Goal: Task Accomplishment & Management: Use online tool/utility

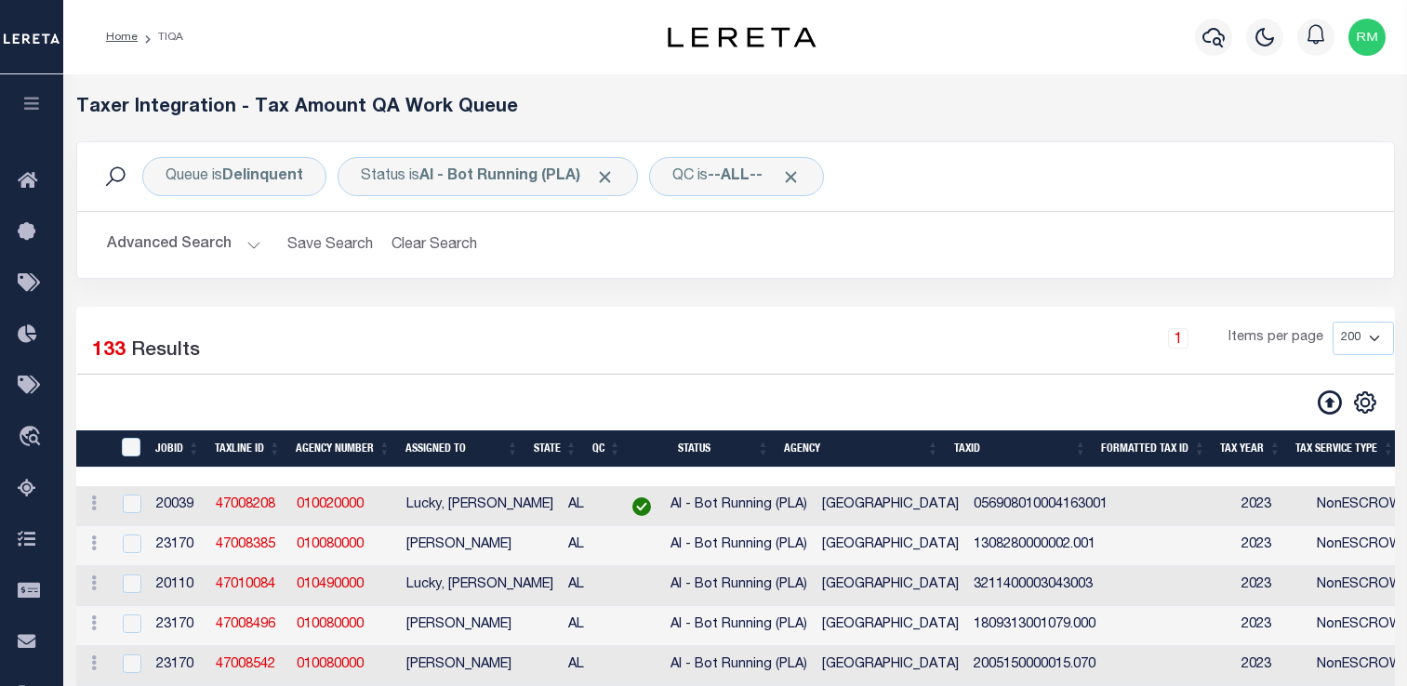
select select "200"
click at [130, 444] on input "TaxID" at bounding box center [131, 447] width 19 height 19
checkbox input "true"
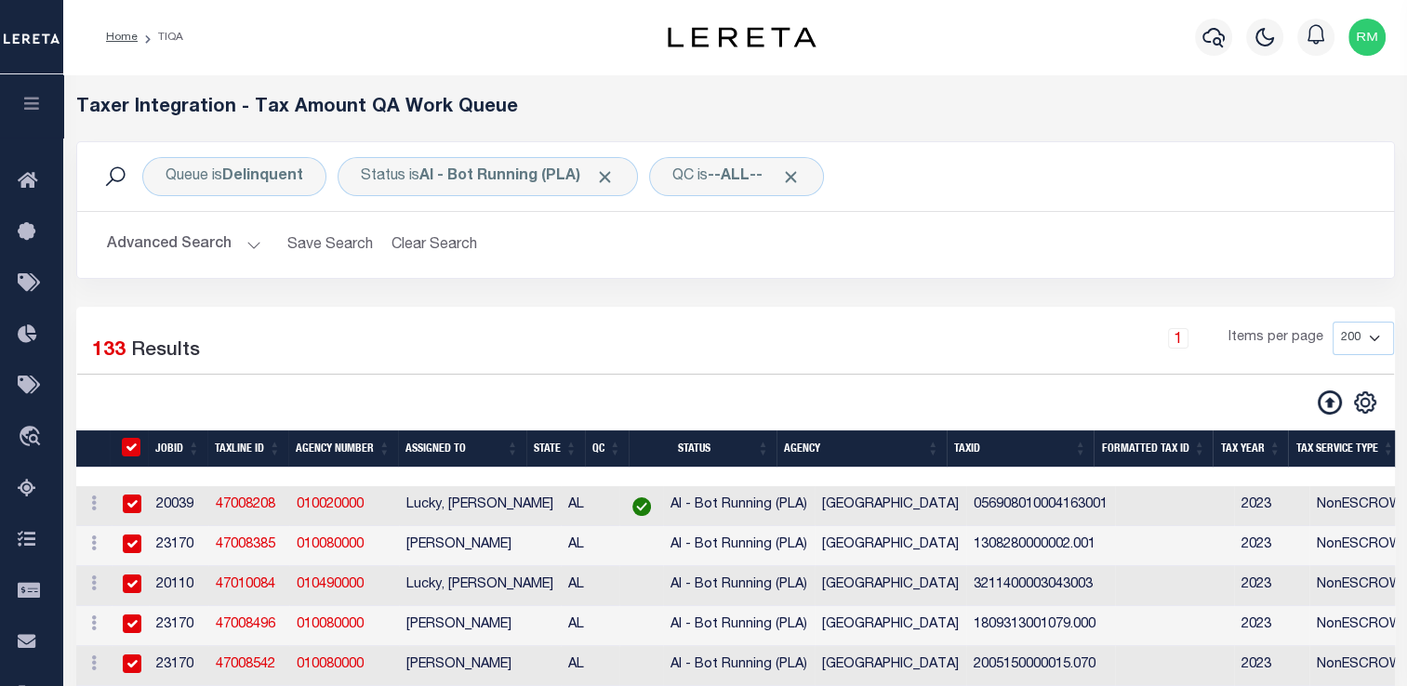
checkbox input "true"
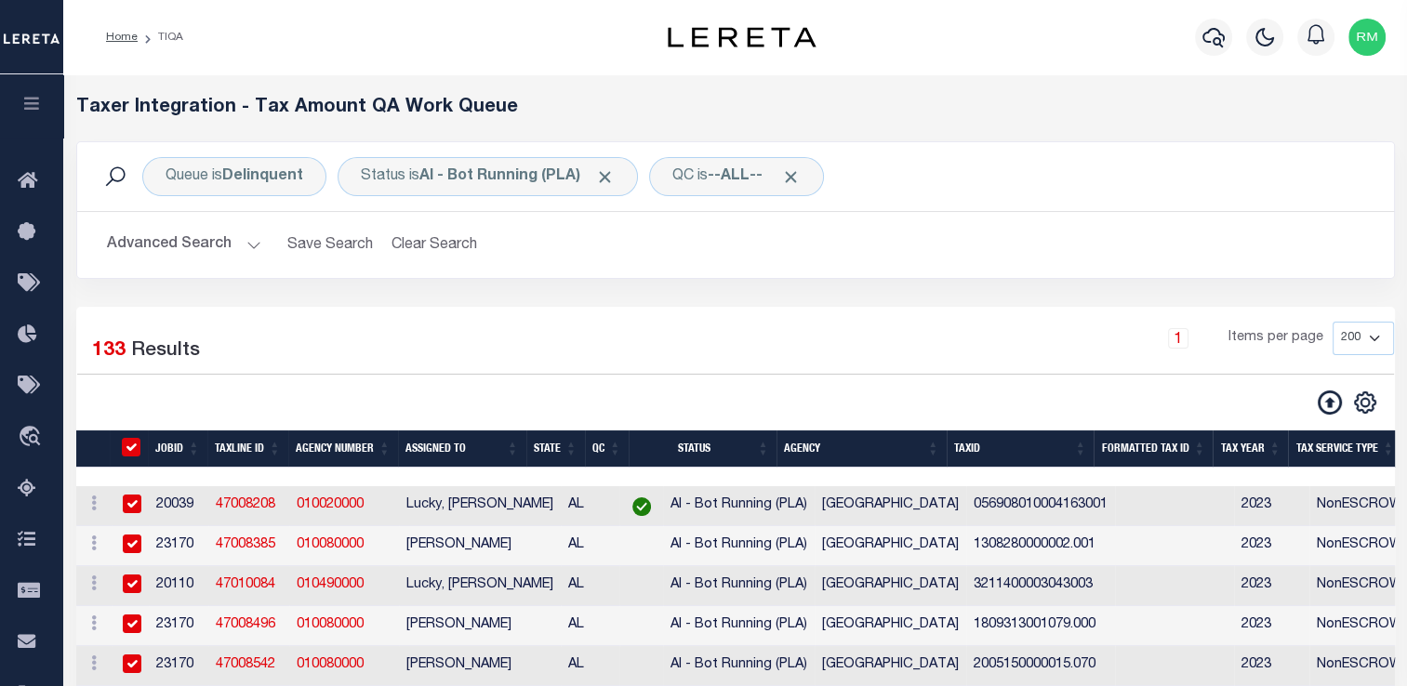
checkbox input "true"
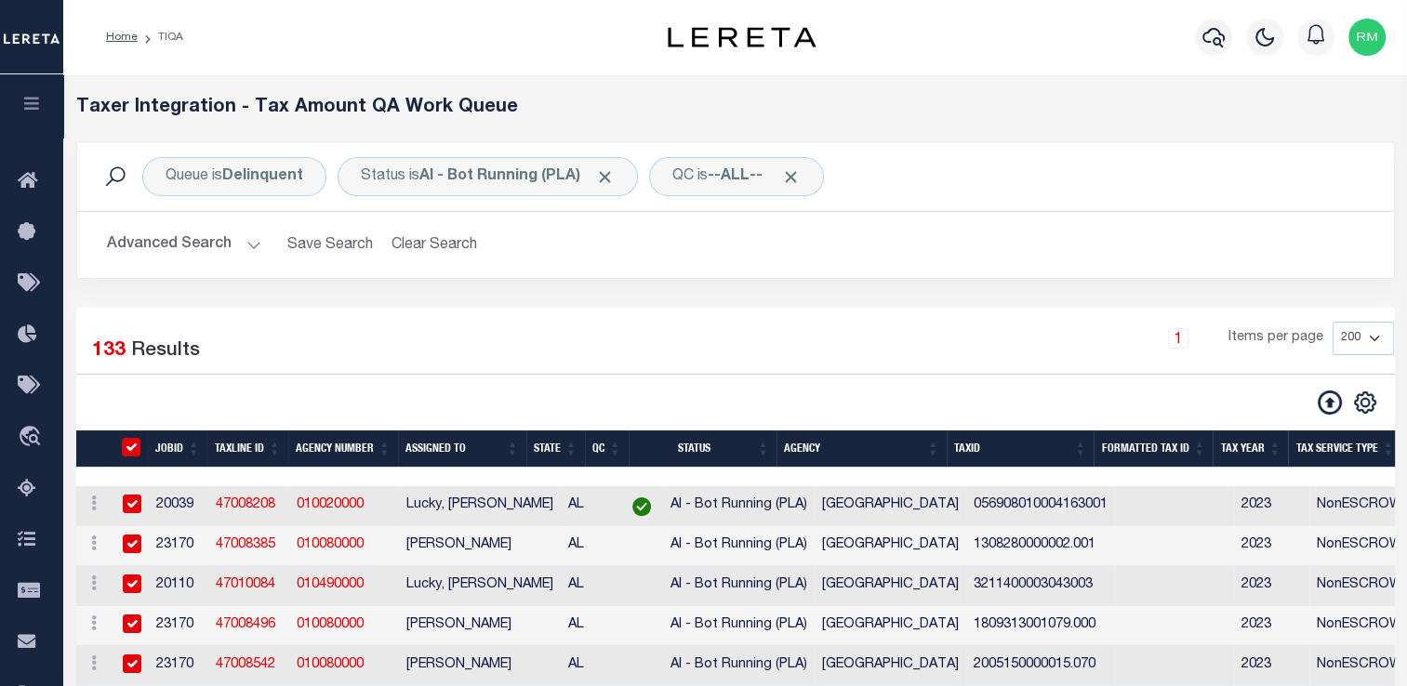
checkbox input "true"
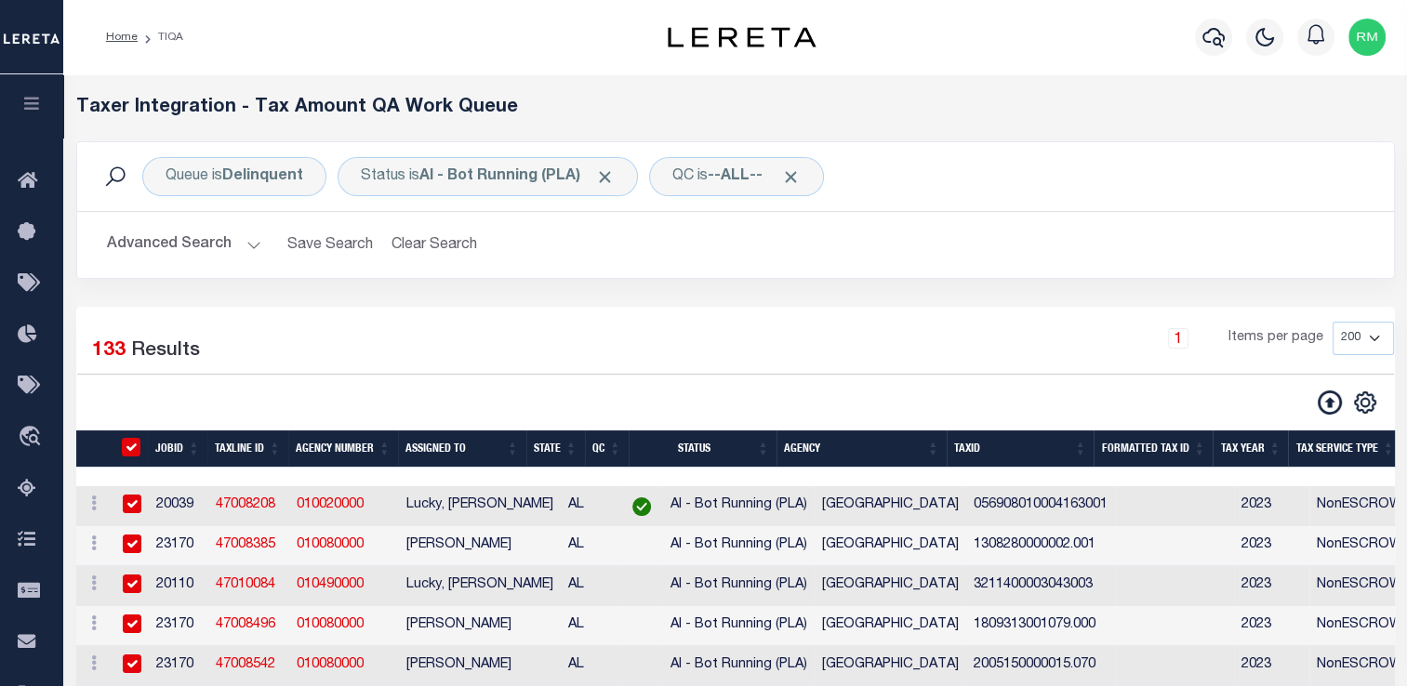
checkbox input "true"
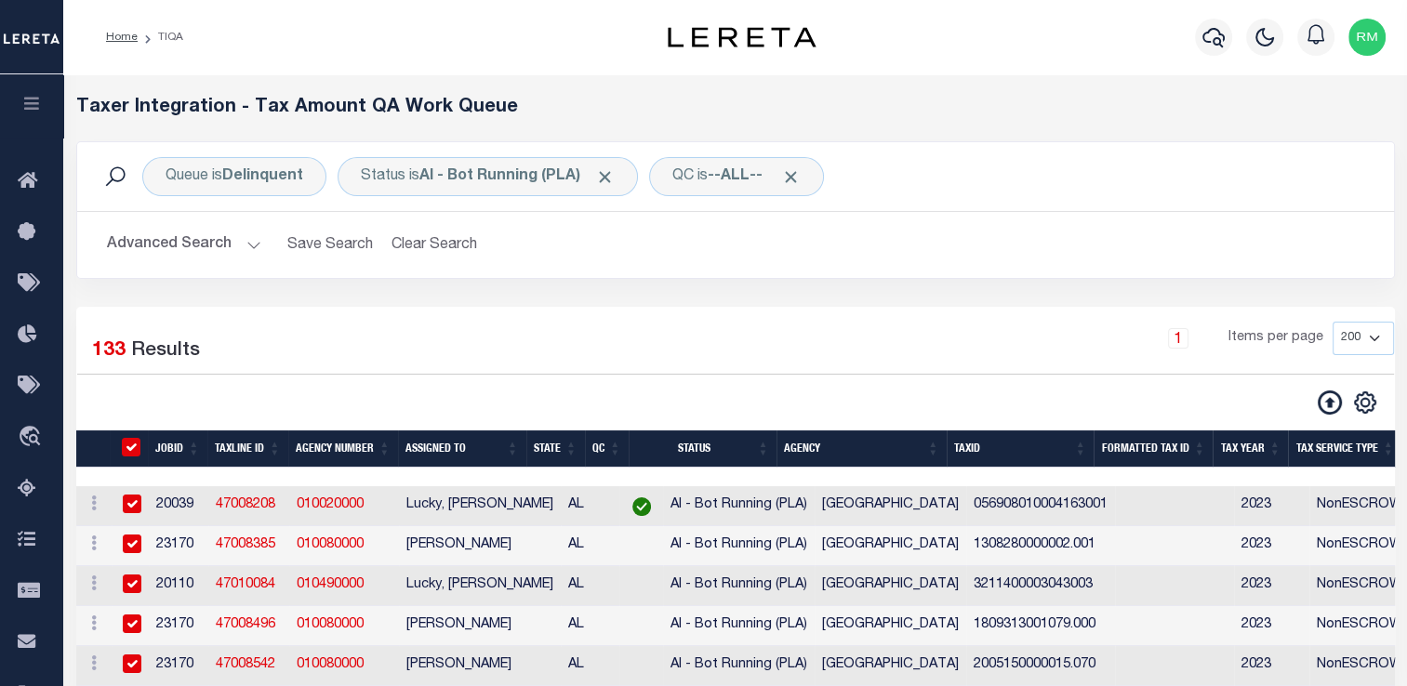
checkbox input "true"
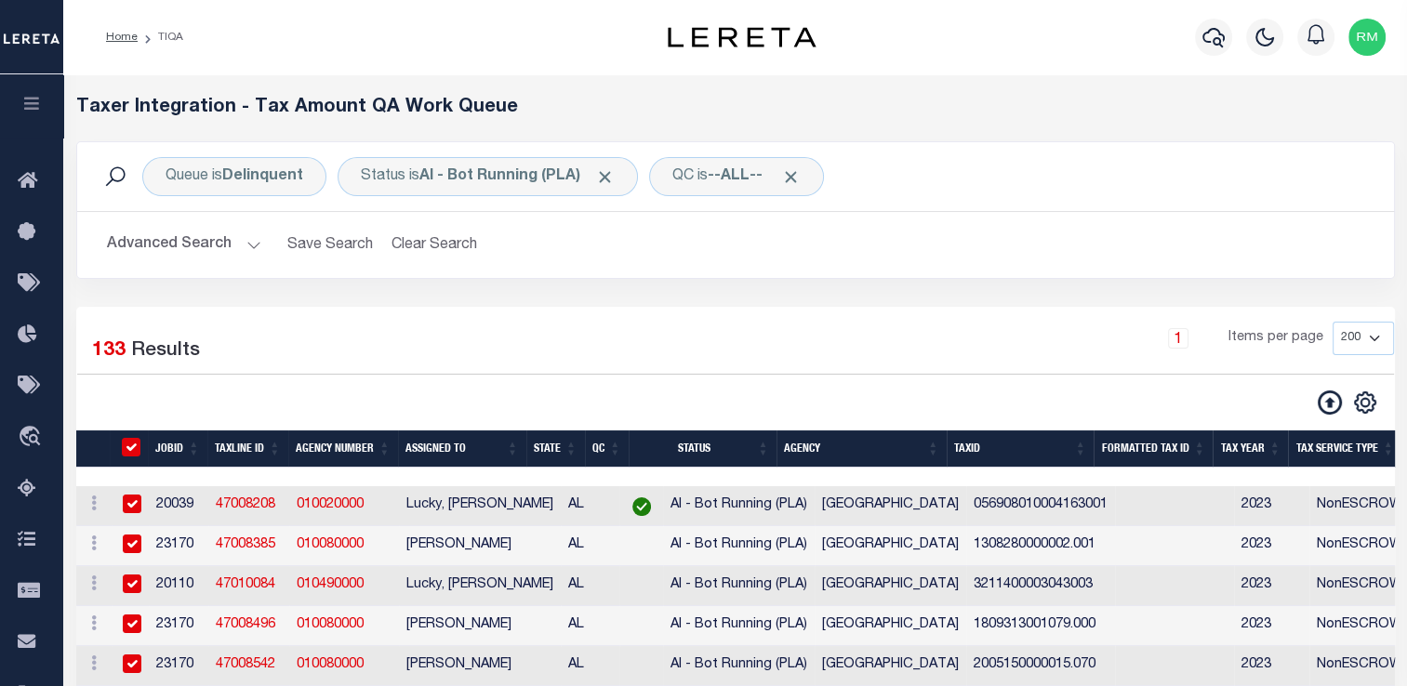
checkbox input "true"
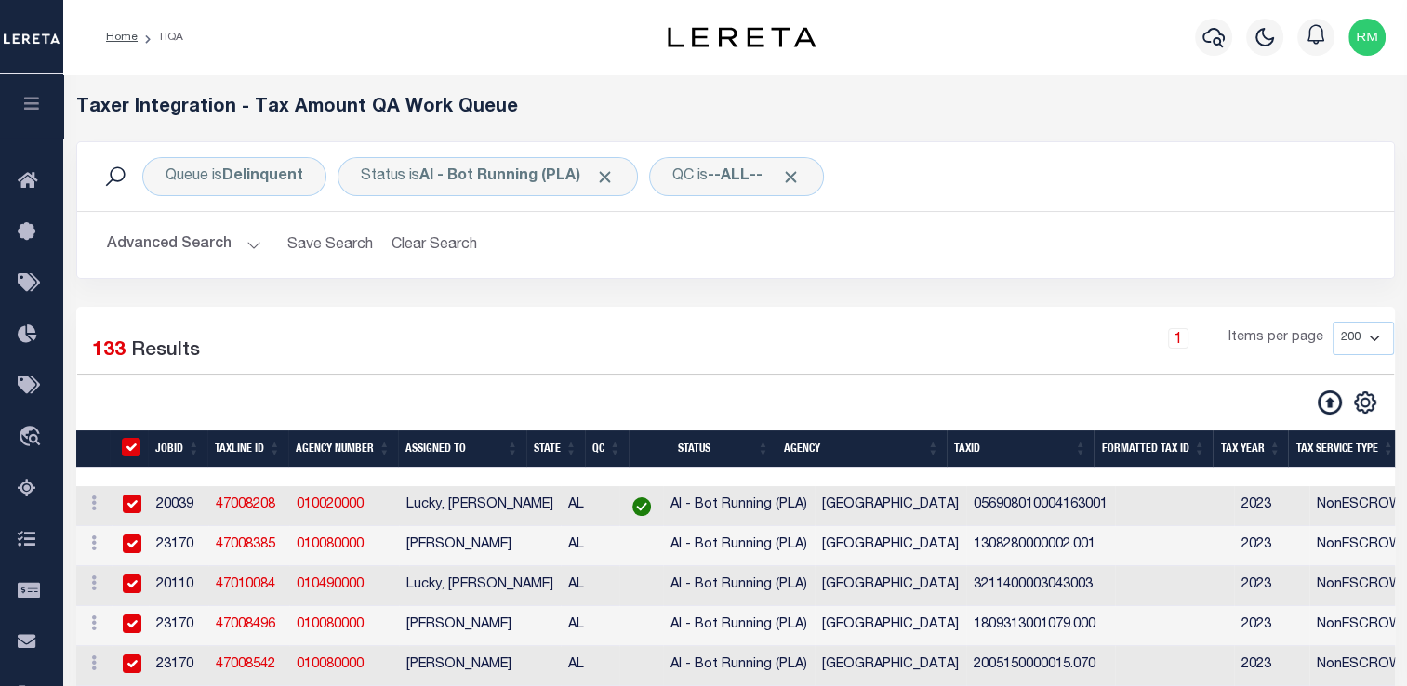
checkbox input "true"
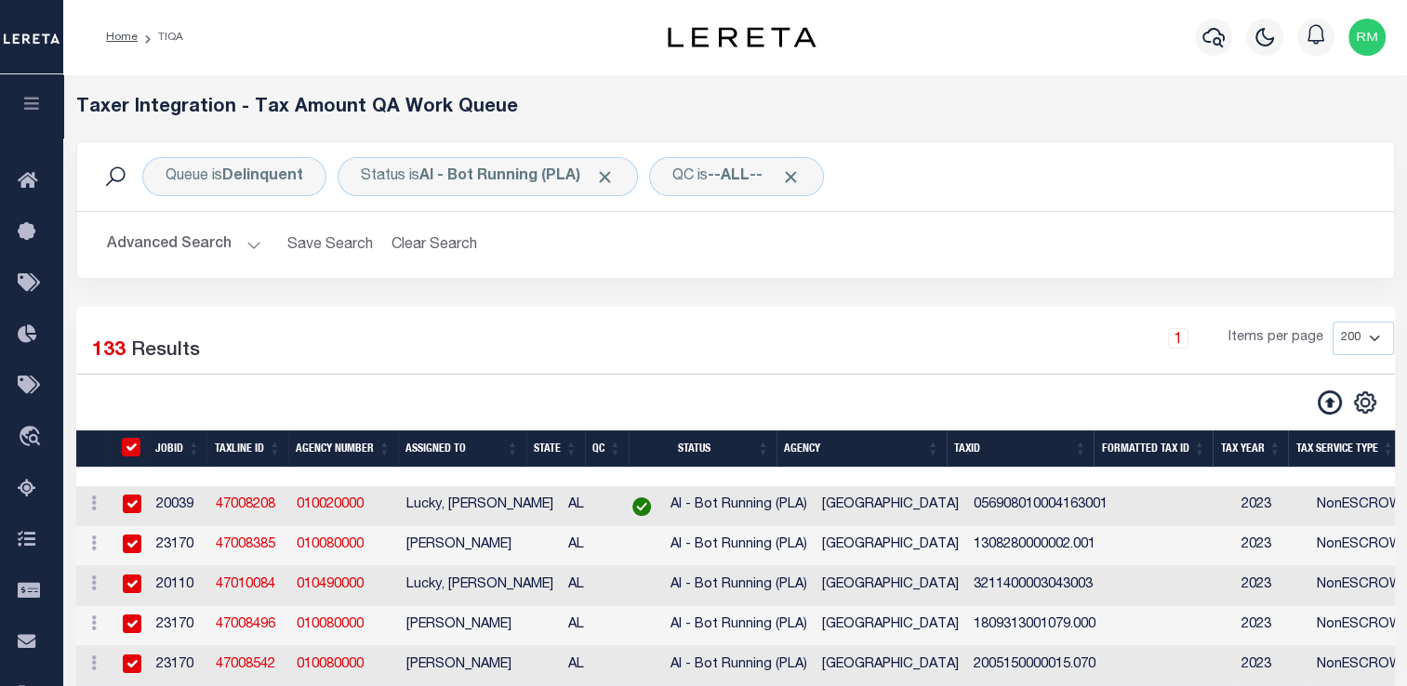
checkbox input "true"
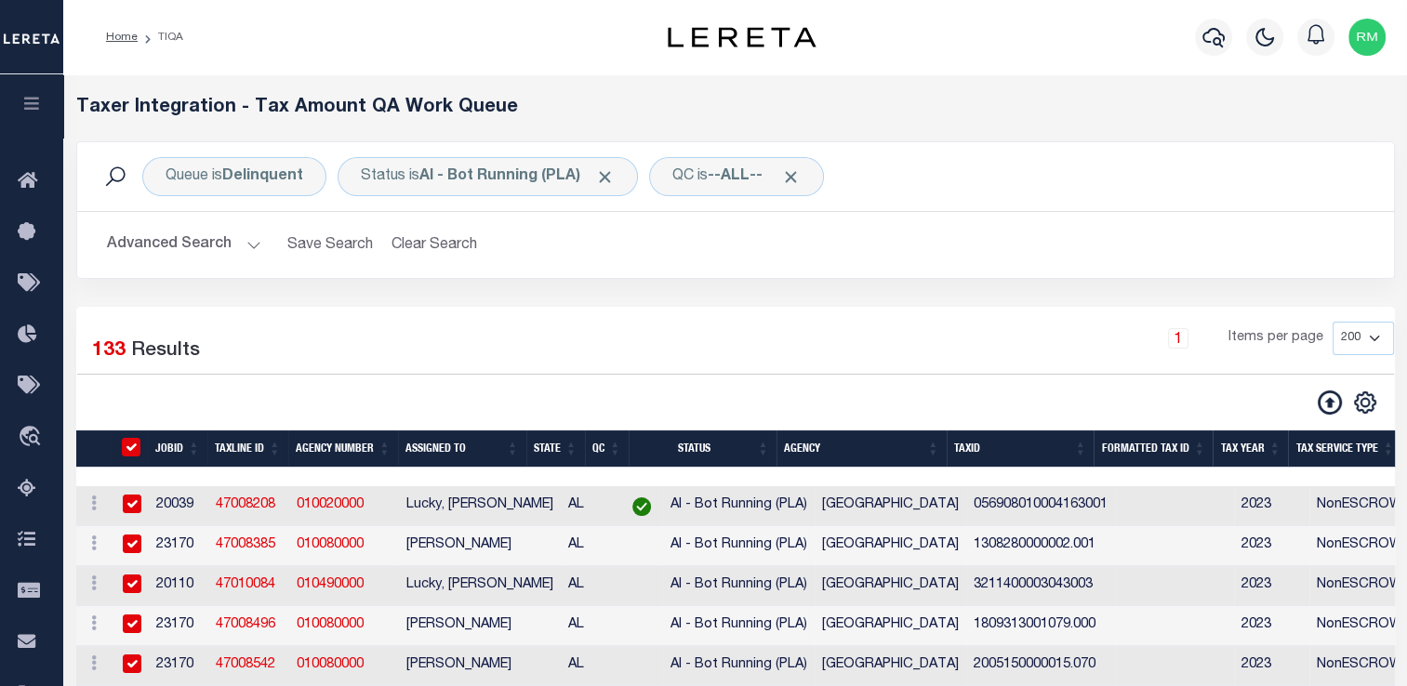
checkbox input "true"
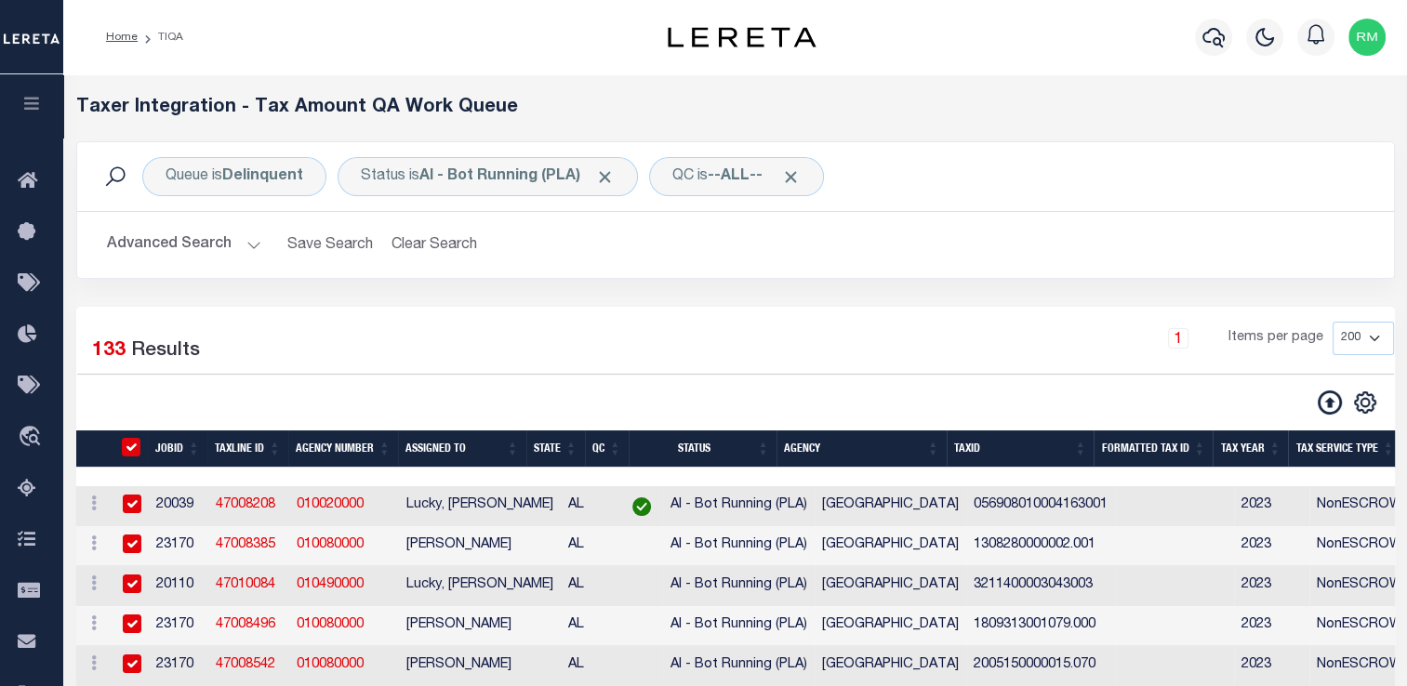
checkbox input "true"
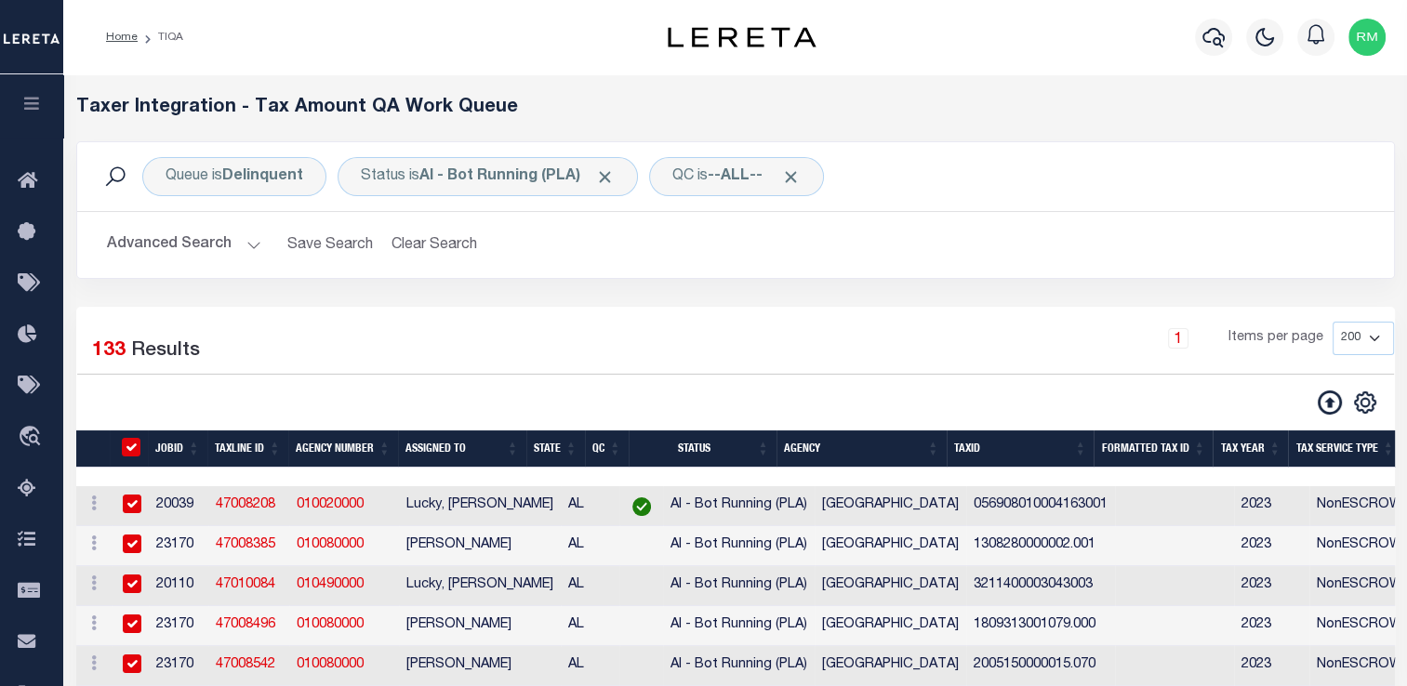
checkbox input "true"
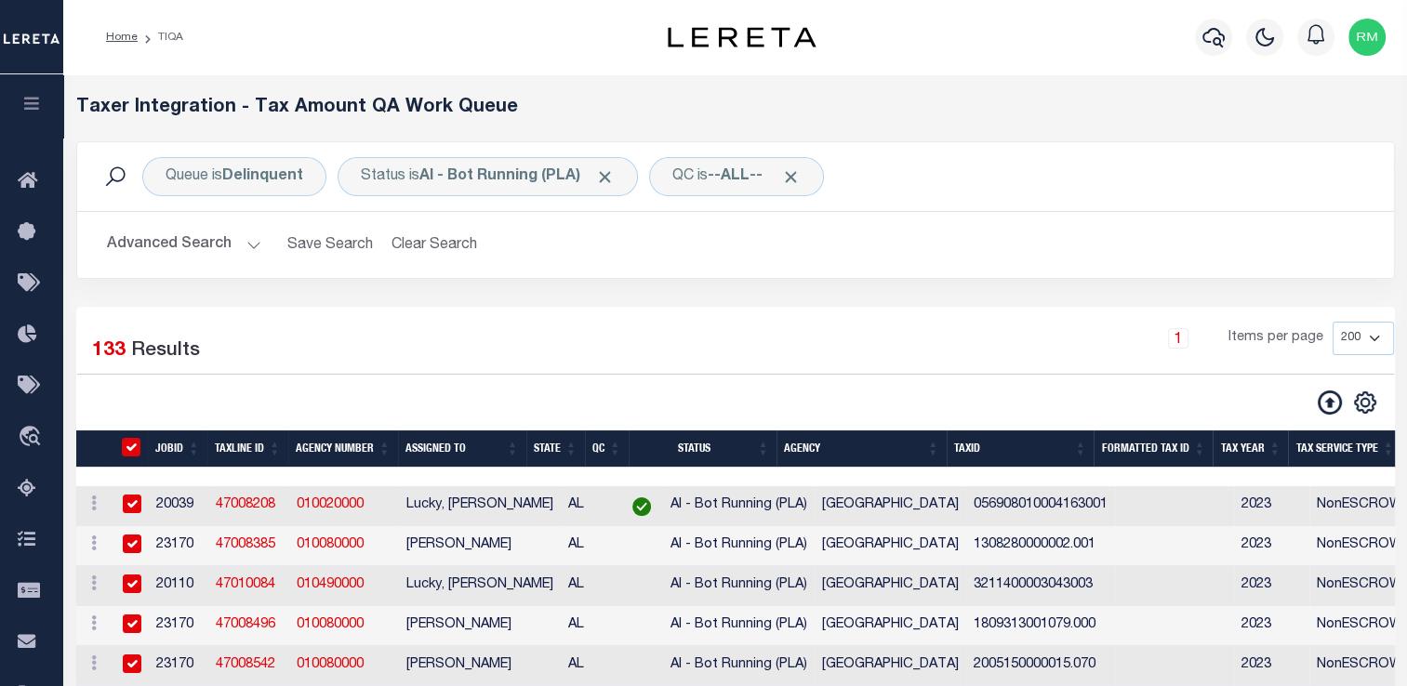
checkbox input "true"
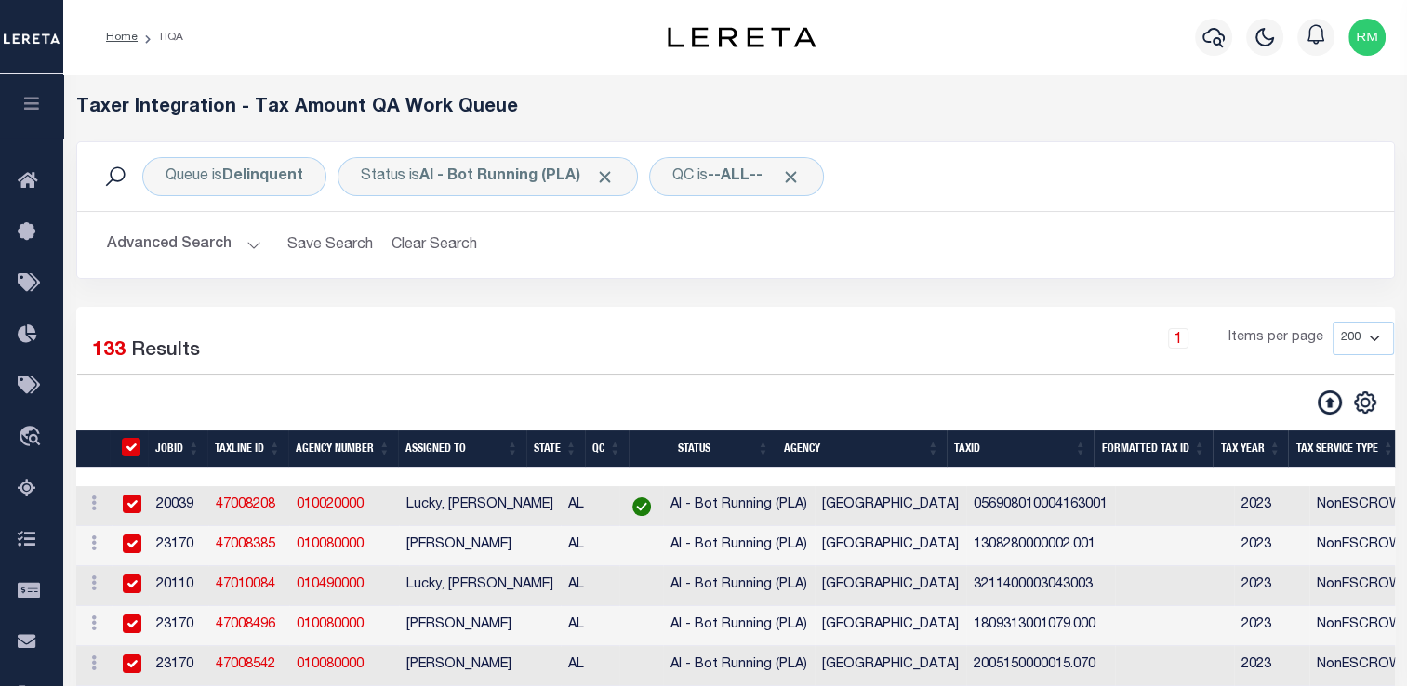
checkbox input "true"
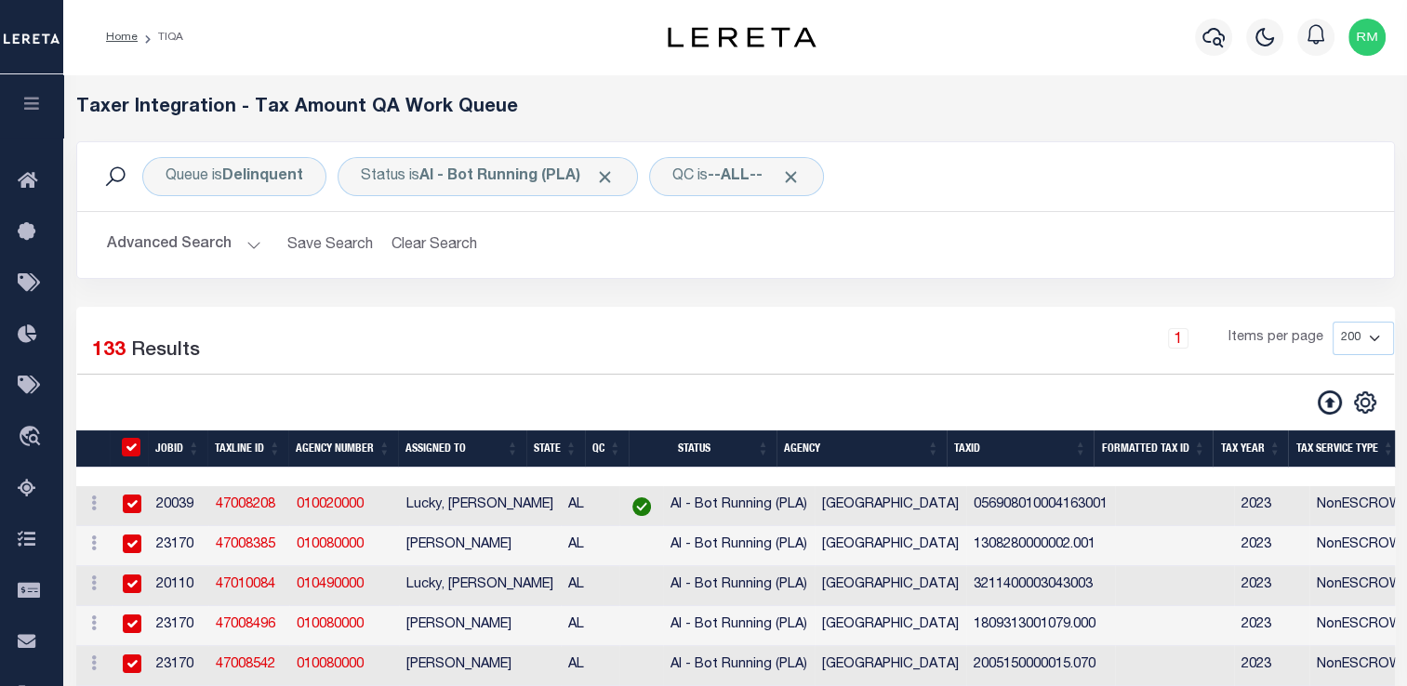
checkbox input "true"
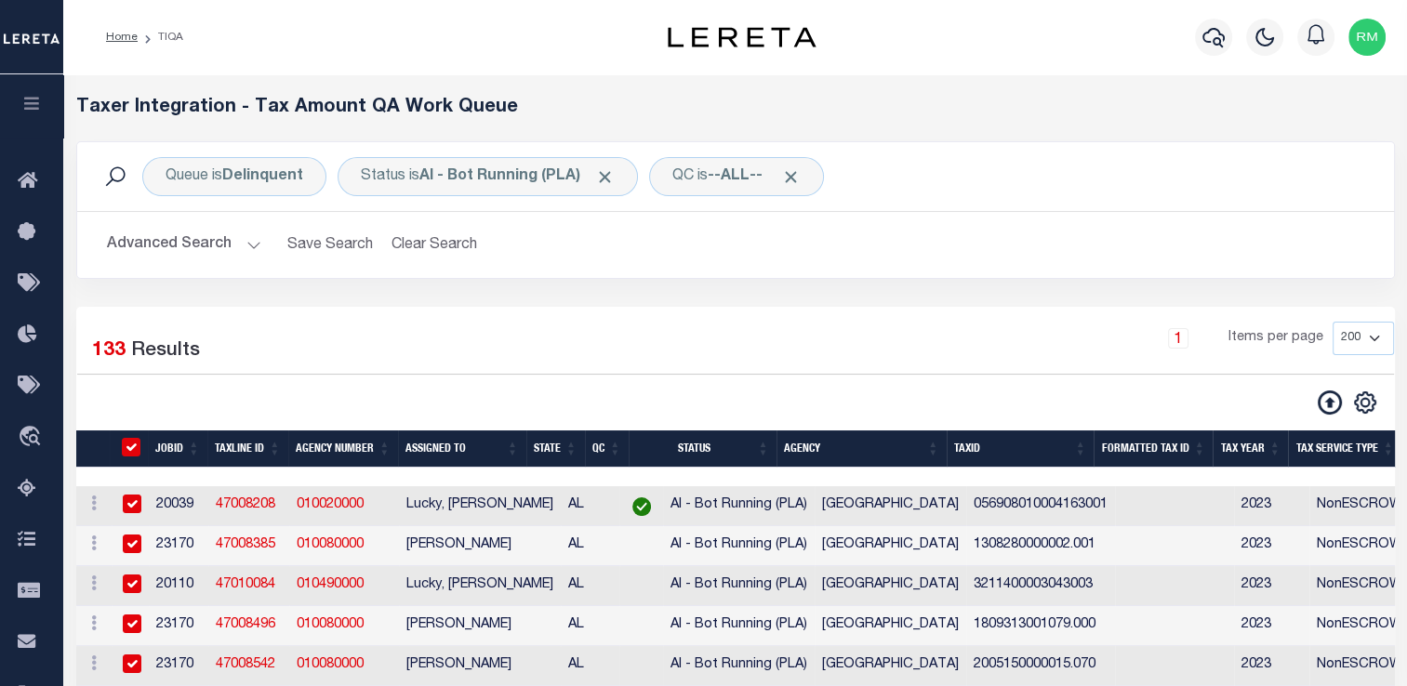
checkbox input "true"
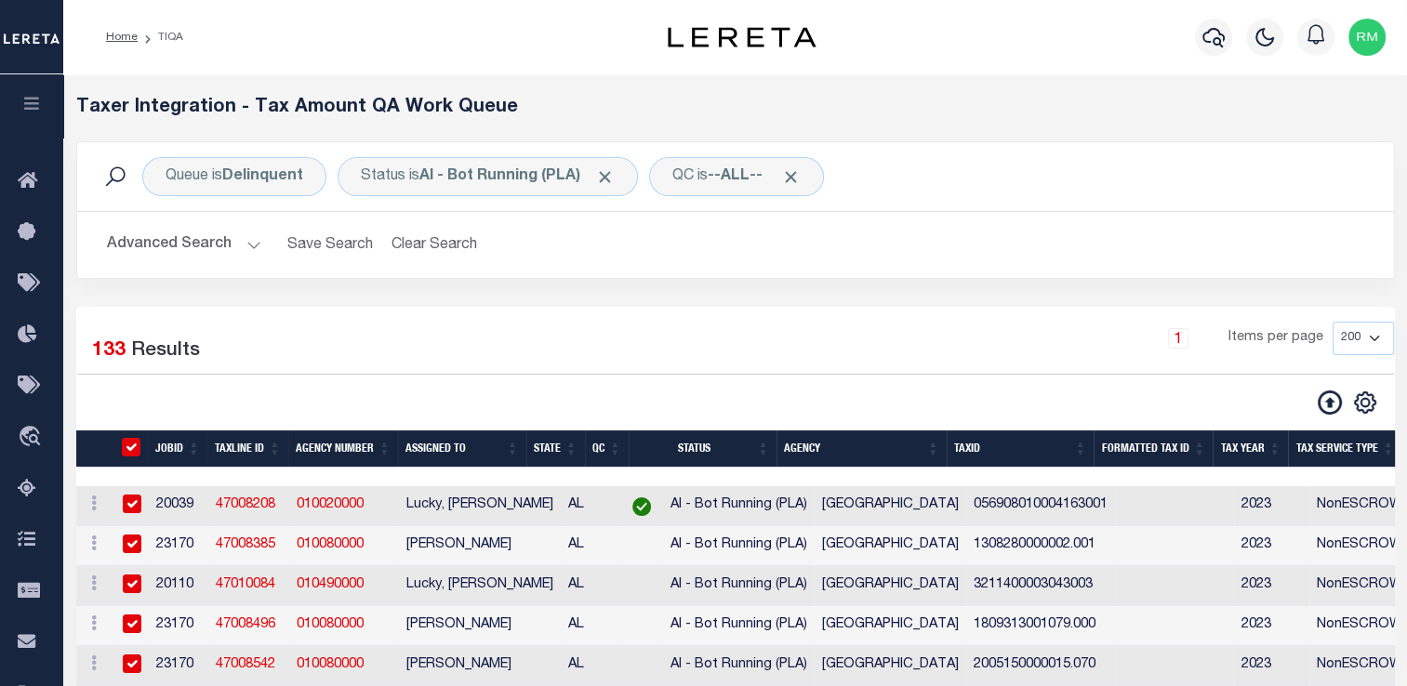
checkbox input "true"
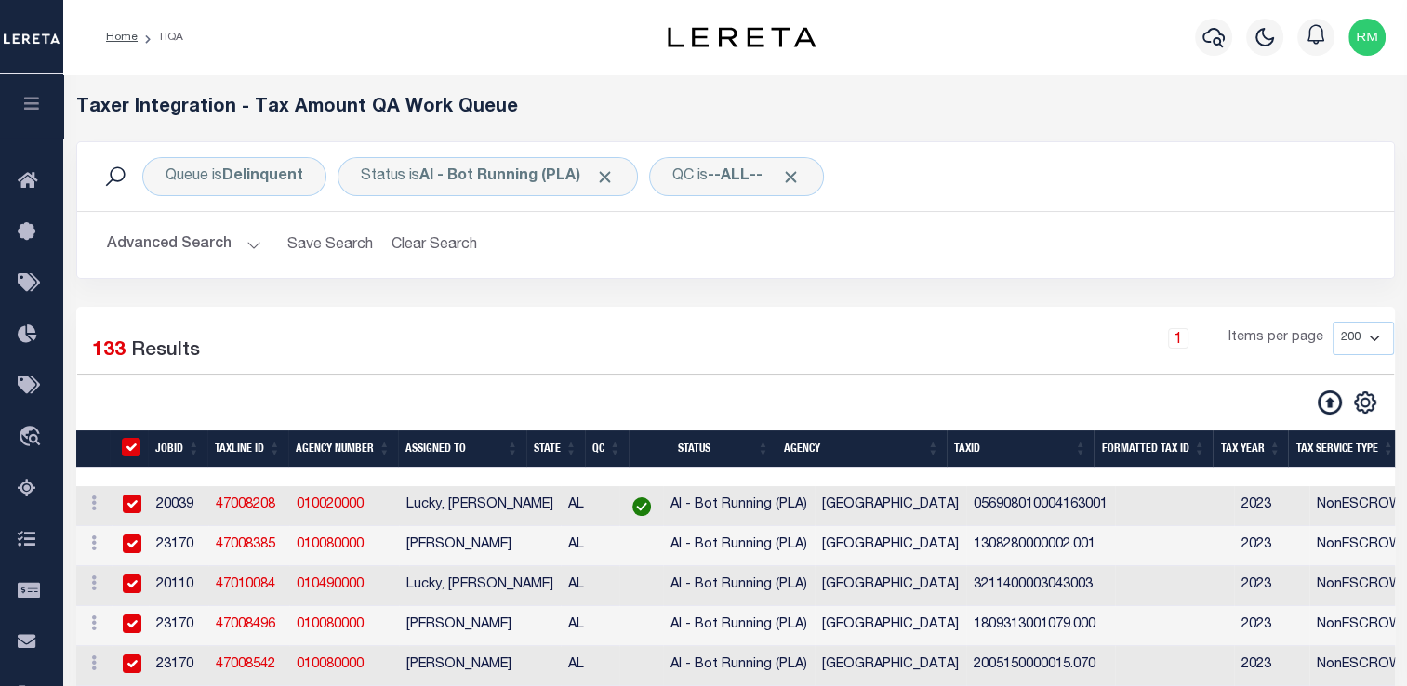
checkbox input "true"
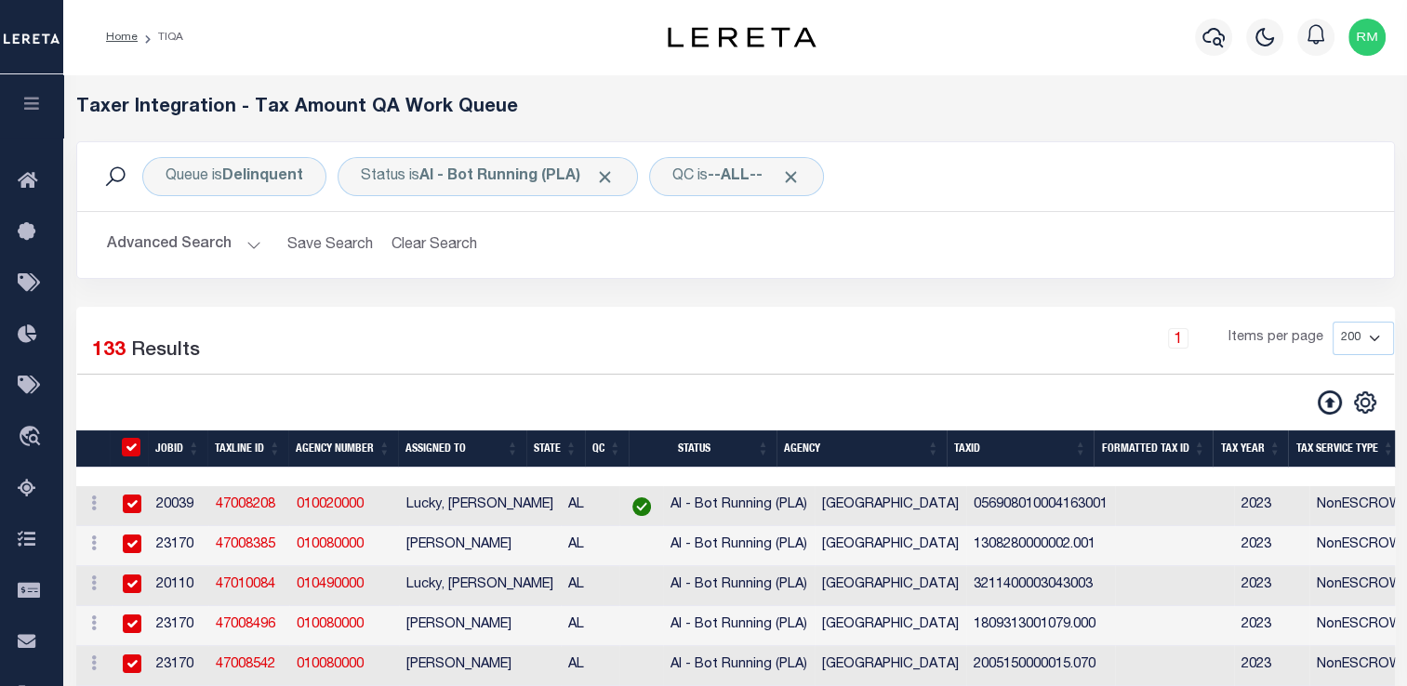
checkbox input "true"
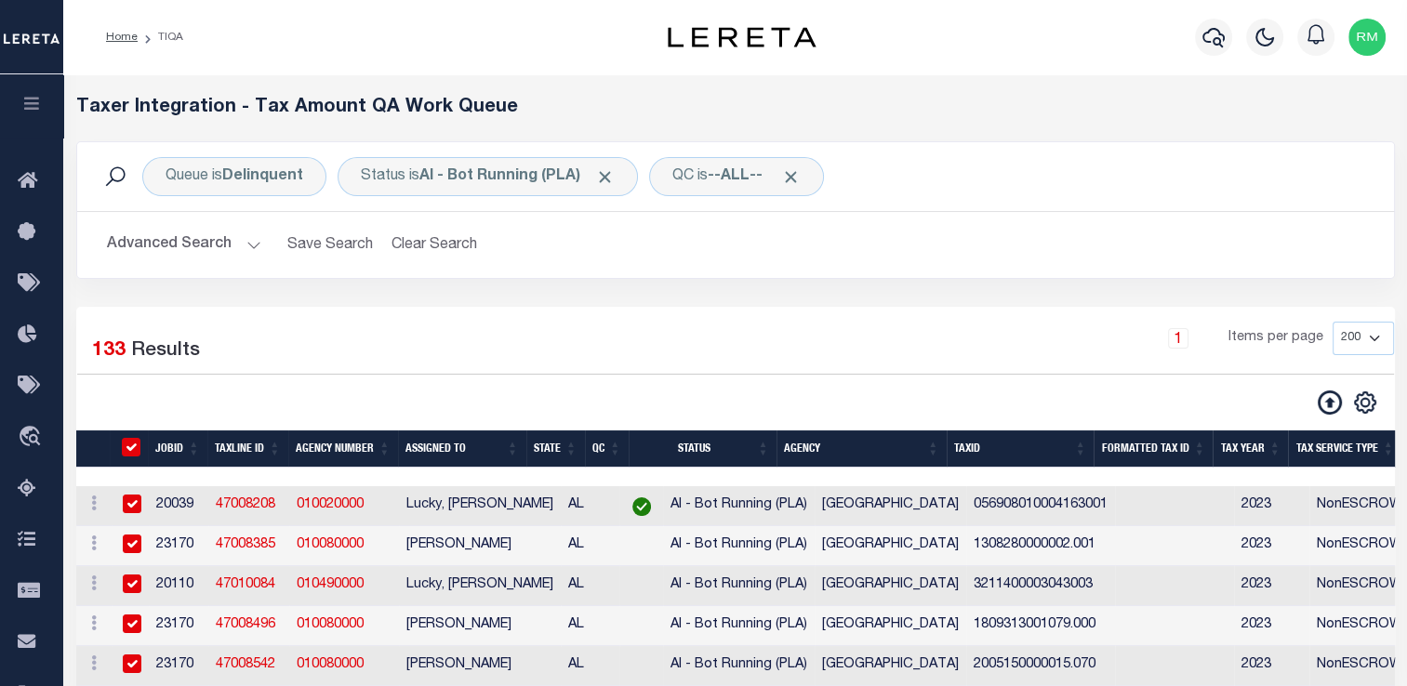
checkbox input "true"
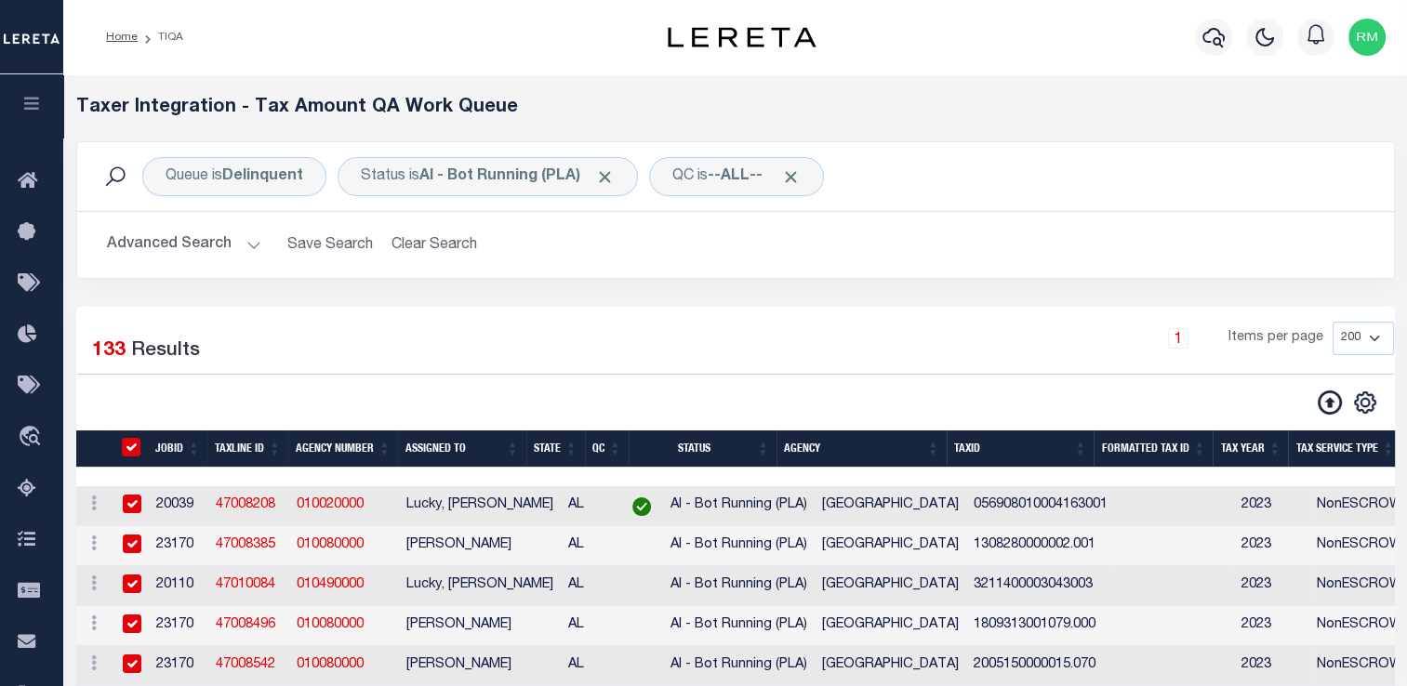
checkbox input "true"
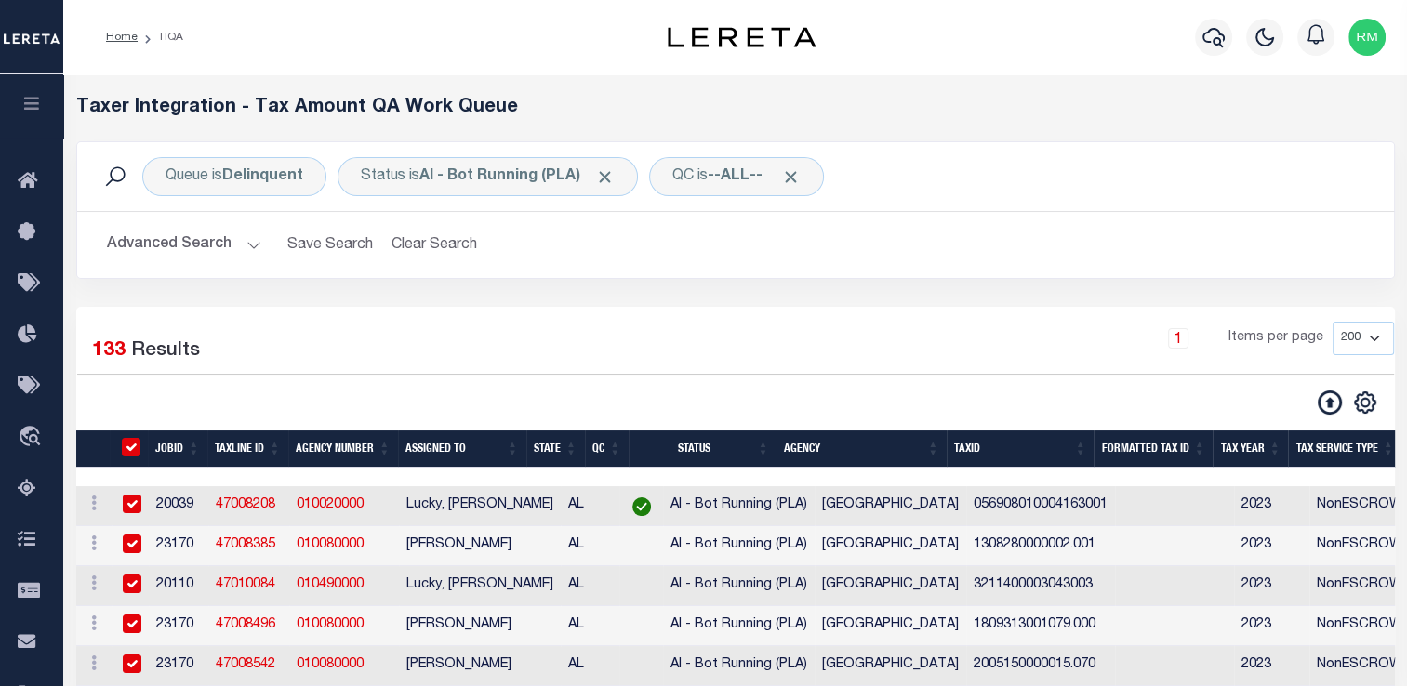
checkbox input "true"
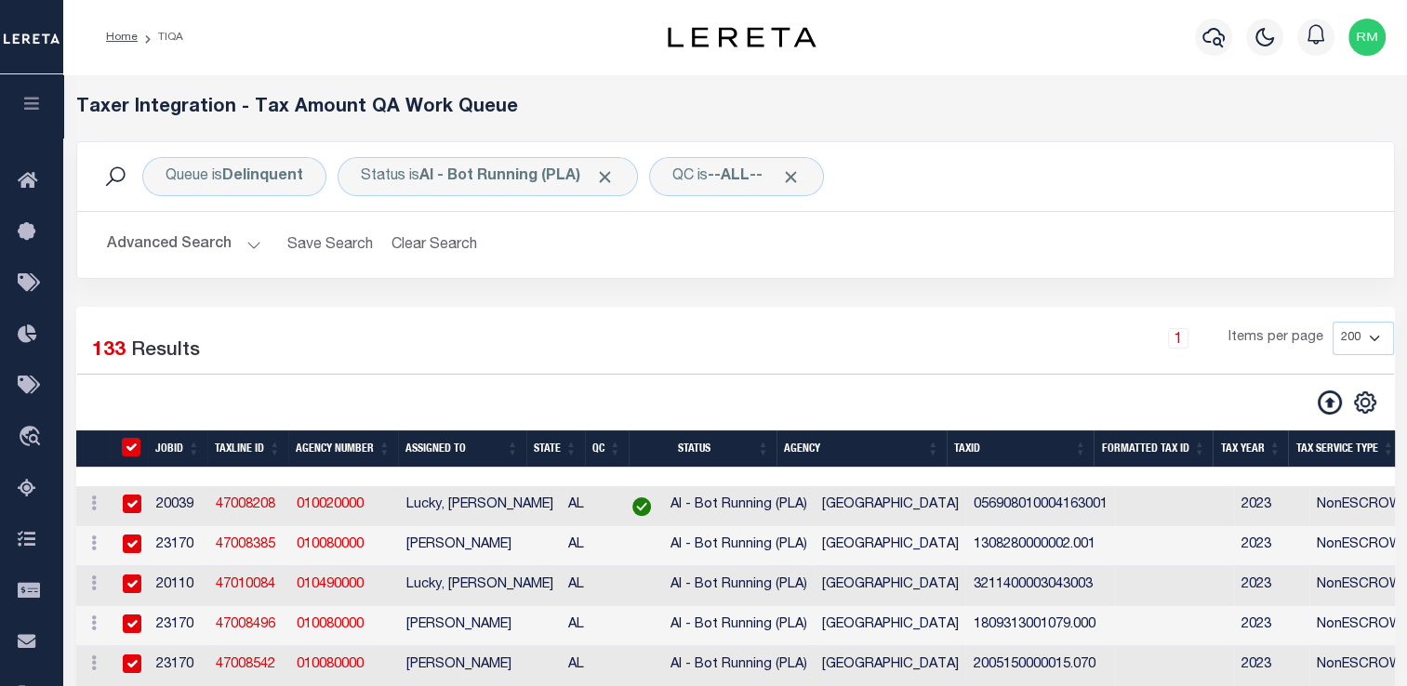
checkbox input "true"
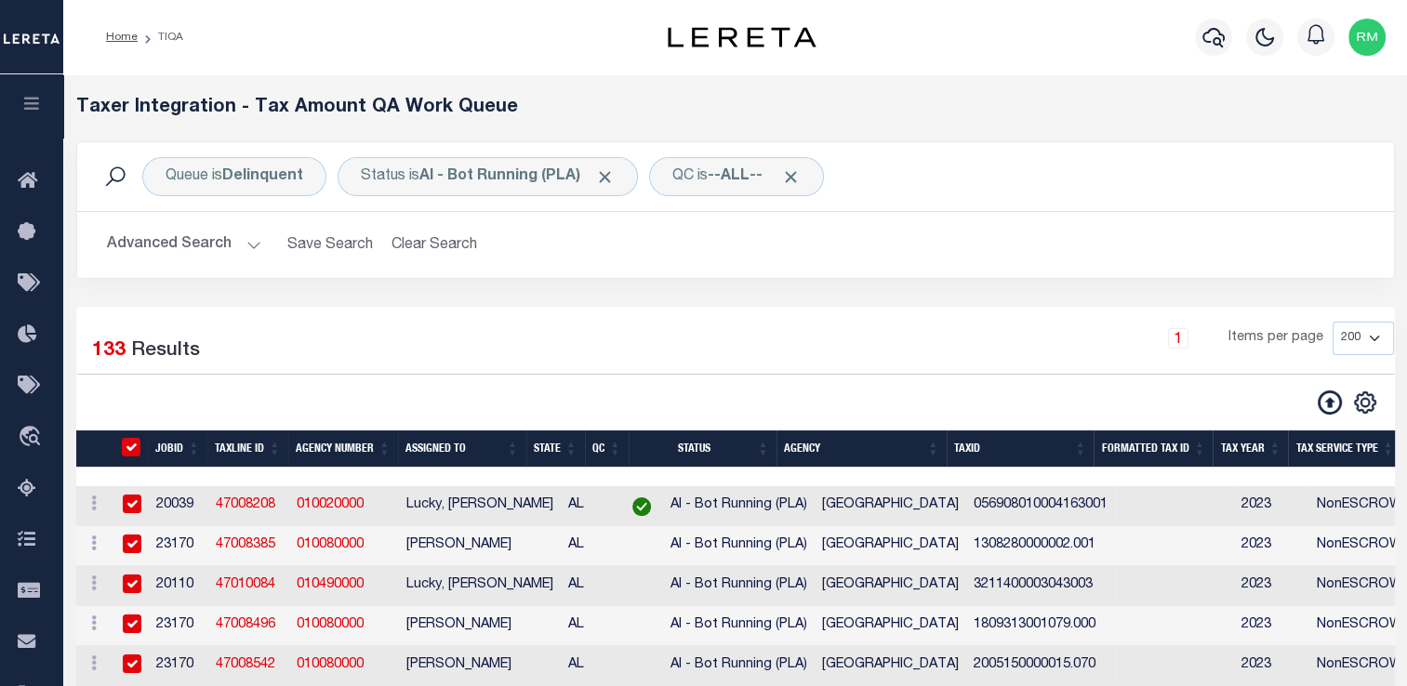
checkbox input "true"
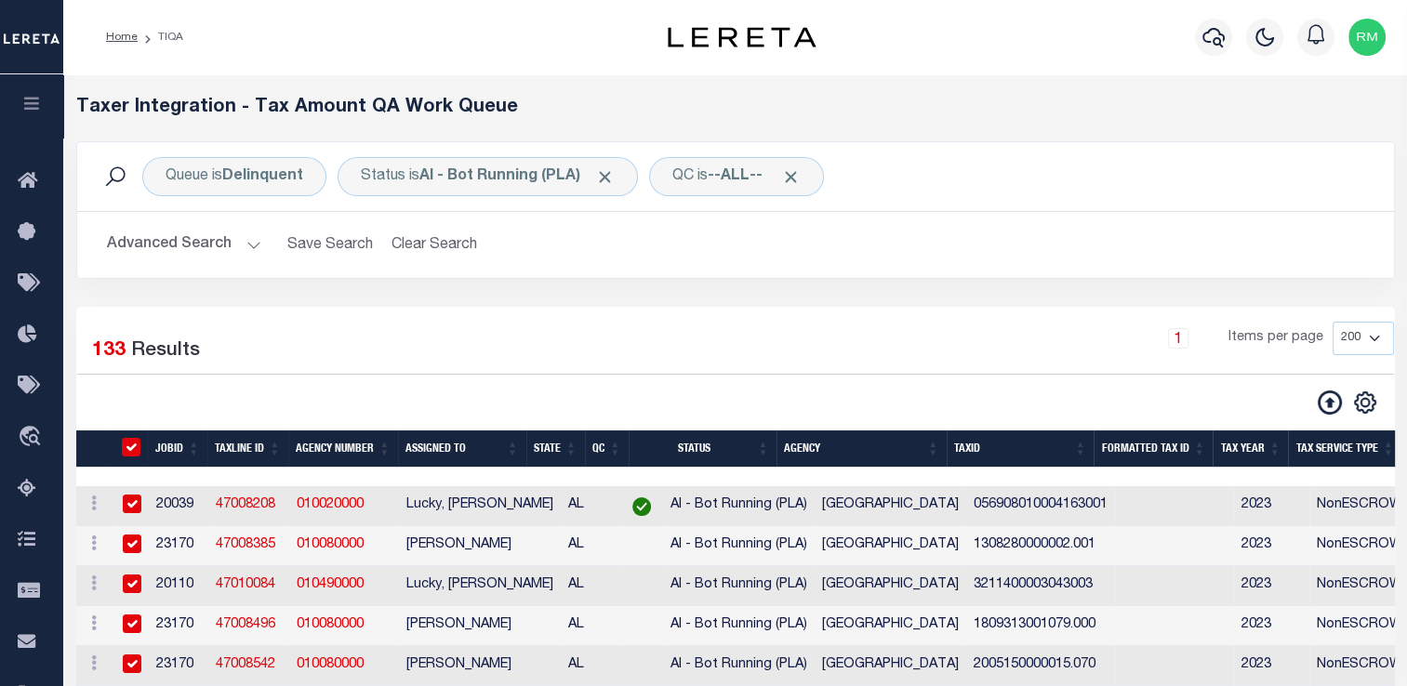
checkbox input "true"
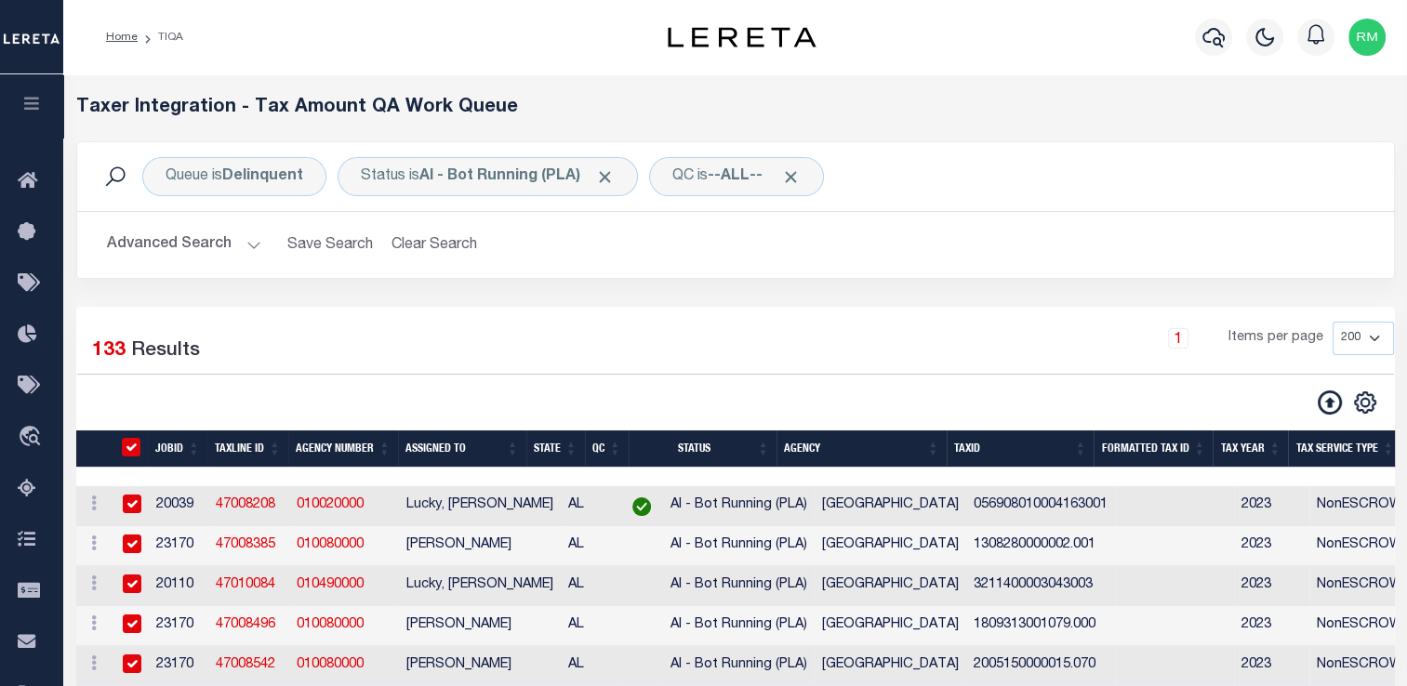
checkbox input "true"
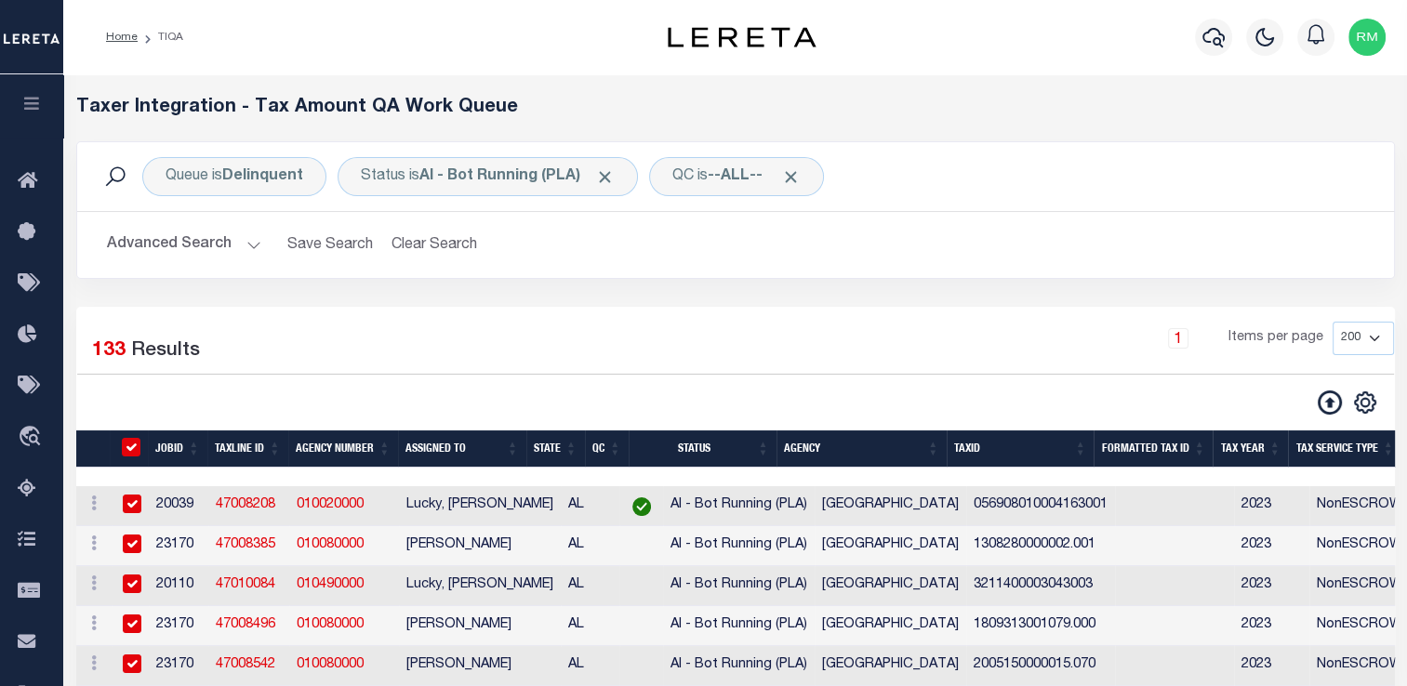
checkbox input "true"
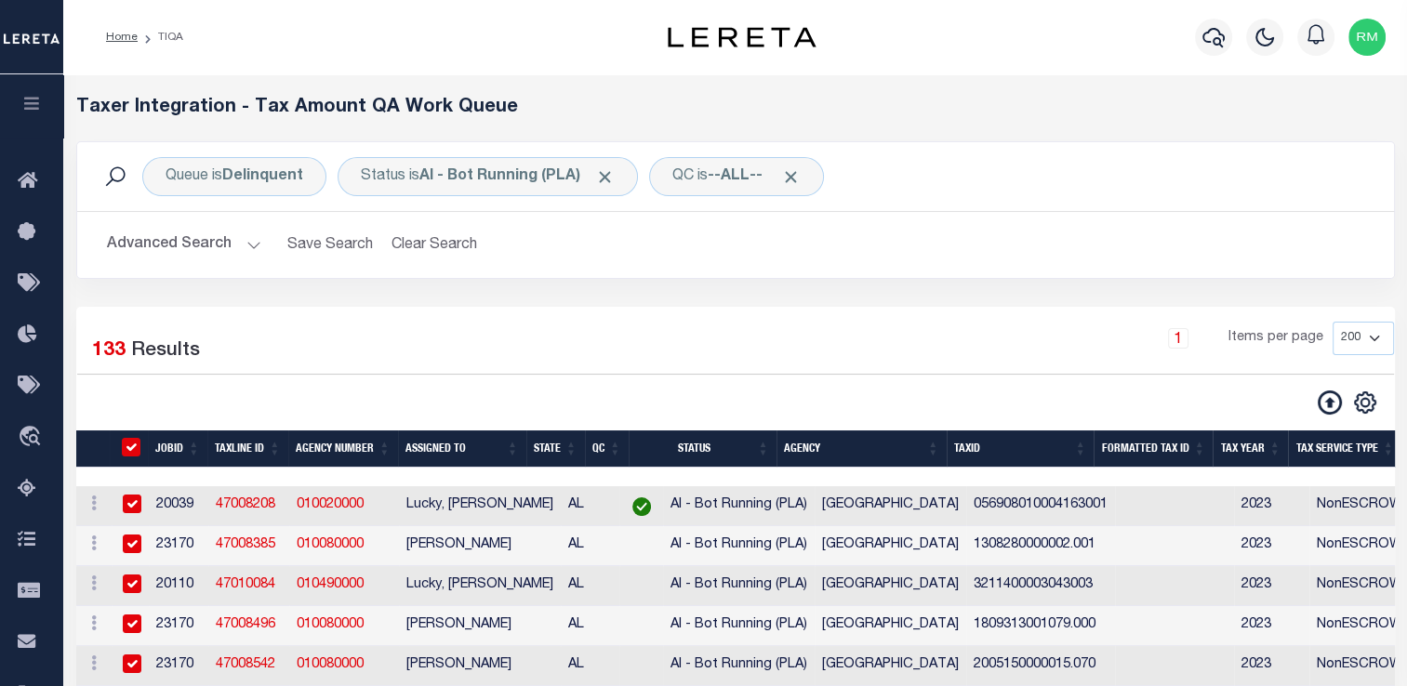
checkbox input "true"
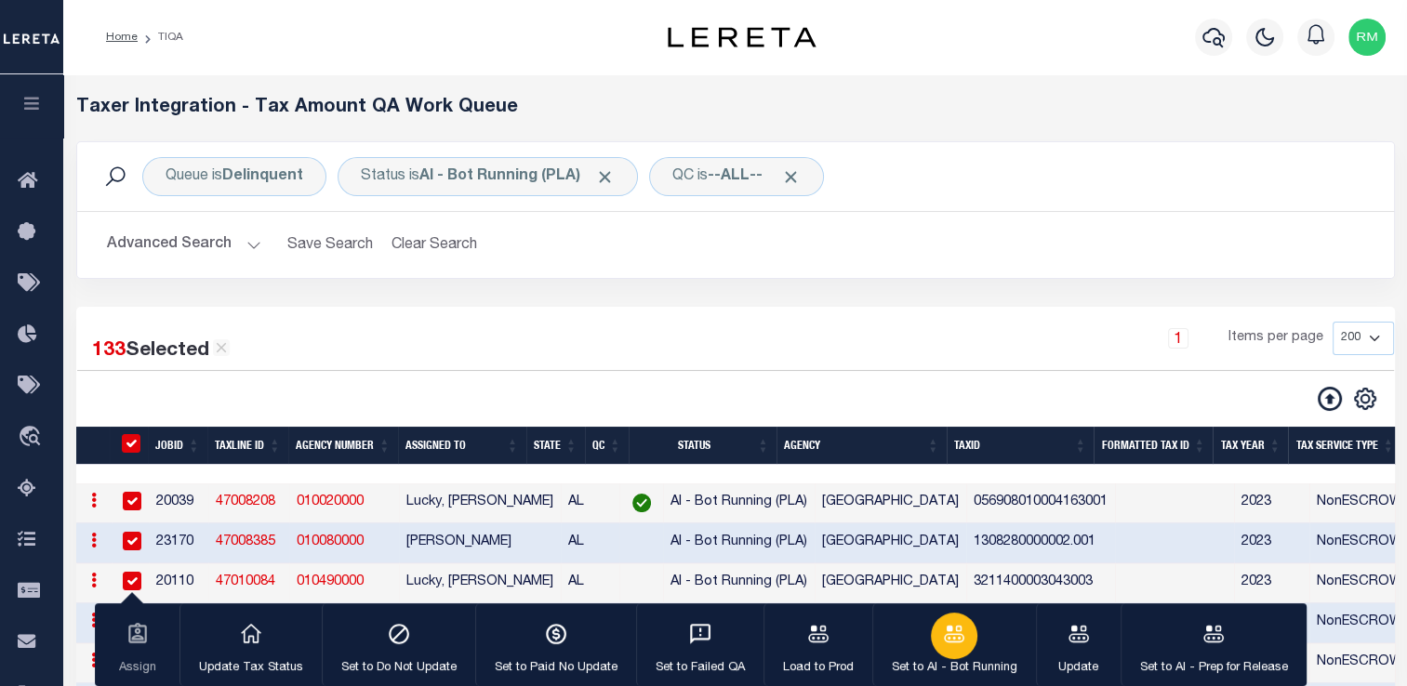
click at [951, 638] on icon "button" at bounding box center [954, 634] width 24 height 24
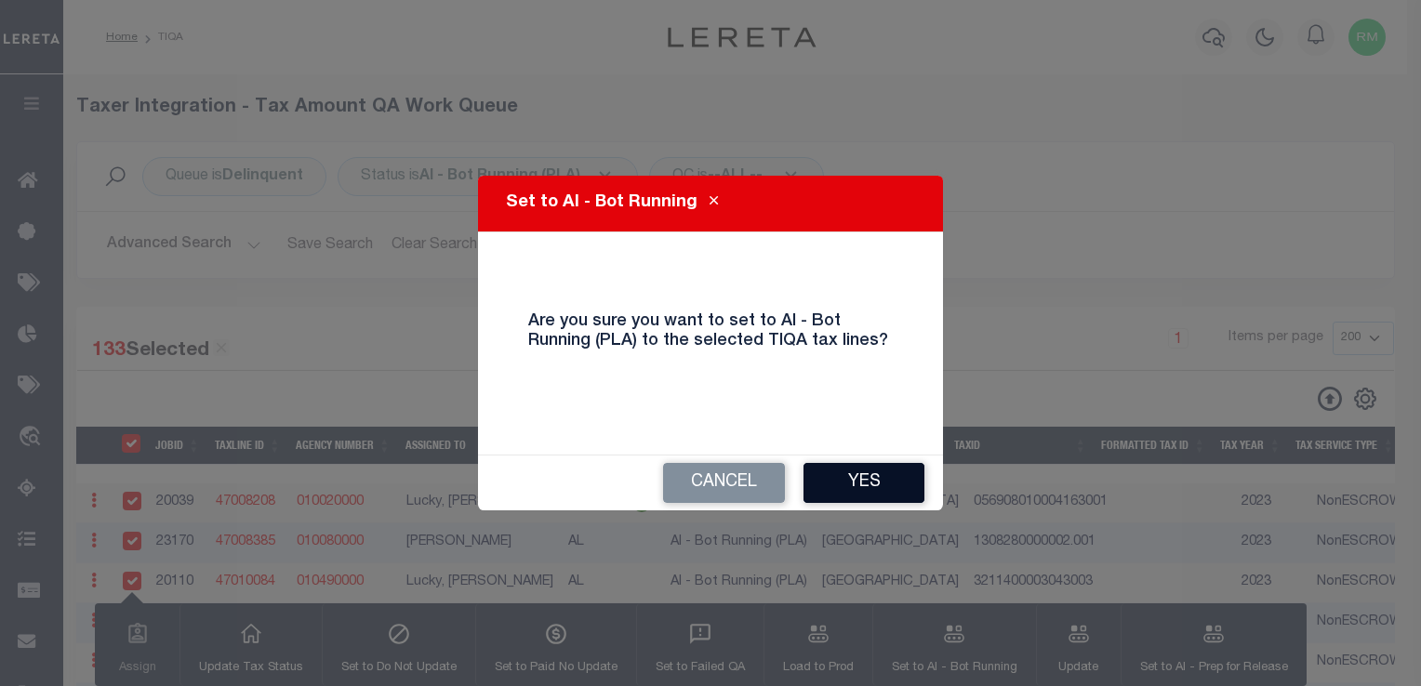
click at [880, 486] on button "Yes" at bounding box center [864, 483] width 121 height 40
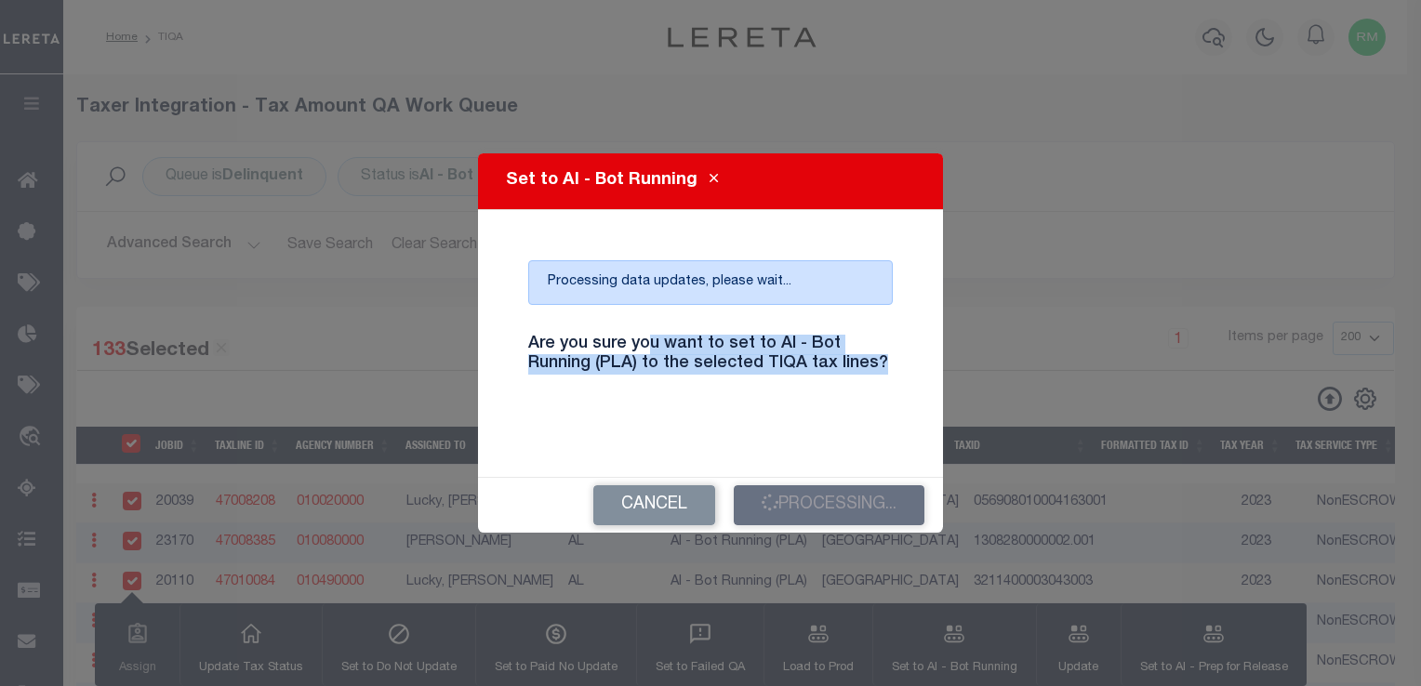
drag, startPoint x: 892, startPoint y: 372, endPoint x: 644, endPoint y: 350, distance: 249.4
click at [644, 350] on h4 "Are you sure you want to set to AI - Bot Running (PLA) to the selected TIQA tax…" at bounding box center [710, 355] width 393 height 40
click at [647, 352] on h4 "Are you sure you want to set to AI - Bot Running (PLA) to the selected TIQA tax…" at bounding box center [710, 355] width 393 height 40
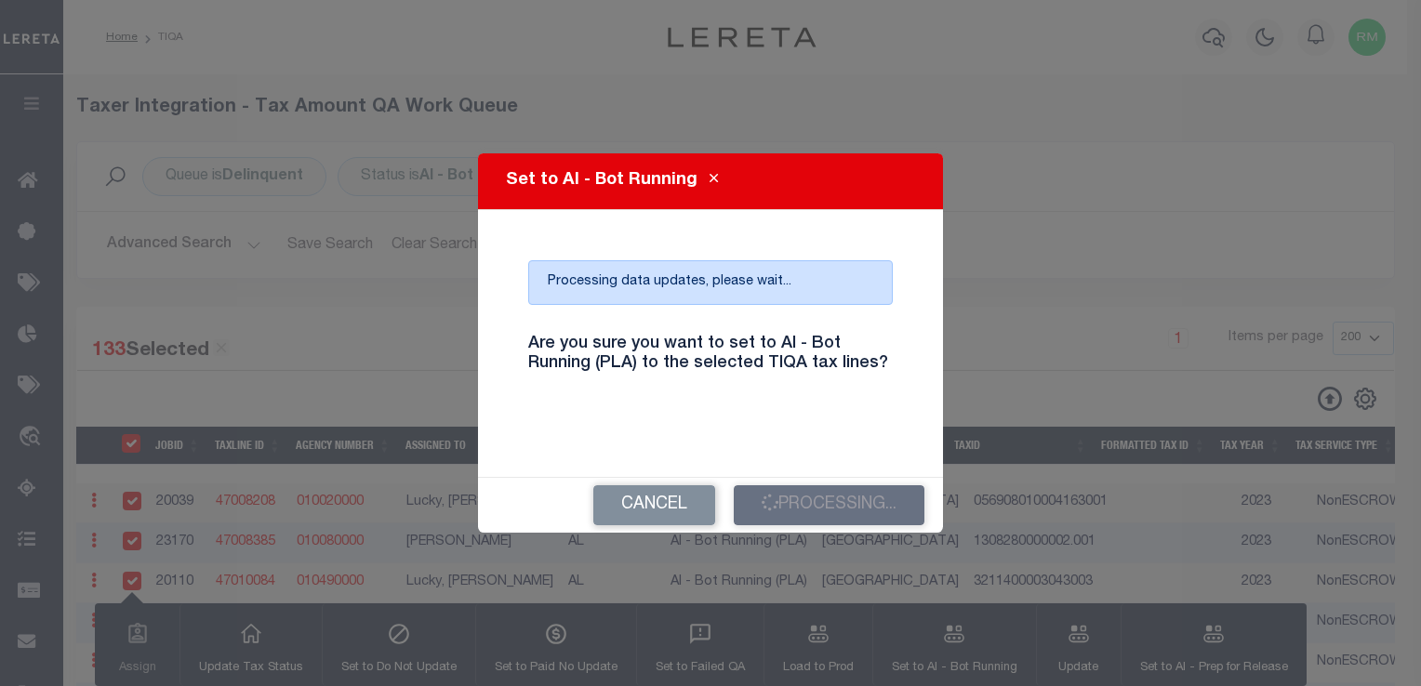
click at [830, 365] on h4 "Are you sure you want to set to AI - Bot Running (PLA) to the selected TIQA tax…" at bounding box center [710, 355] width 393 height 40
